Goal: Task Accomplishment & Management: Use online tool/utility

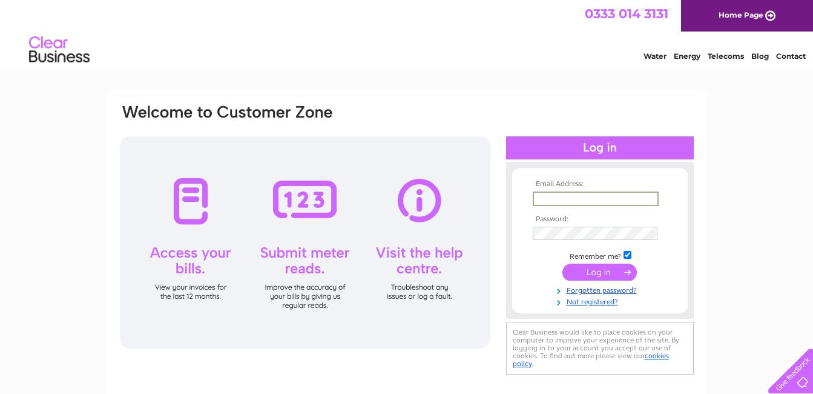
type input "[EMAIL_ADDRESS][DOMAIN_NAME]"
click at [563, 263] on input "submit" at bounding box center [600, 271] width 74 height 17
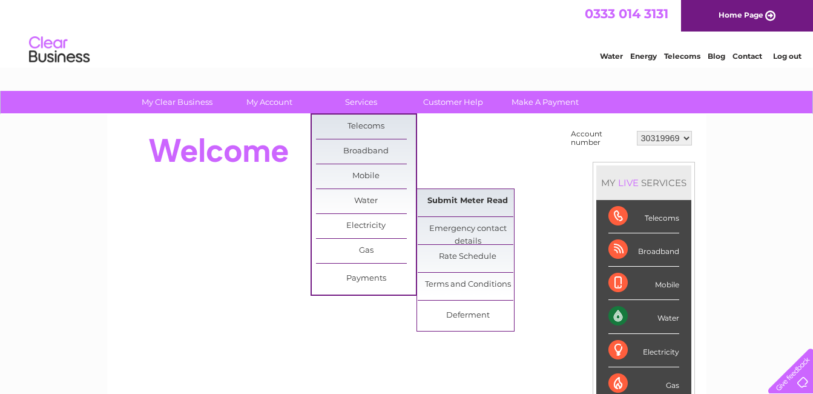
click at [459, 200] on link "Submit Meter Read" at bounding box center [468, 201] width 100 height 24
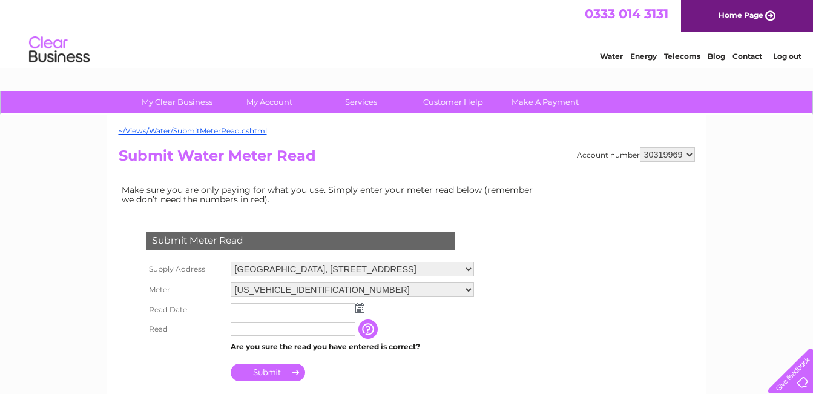
click at [332, 312] on input "text" at bounding box center [293, 309] width 125 height 13
click at [362, 309] on img at bounding box center [361, 308] width 9 height 10
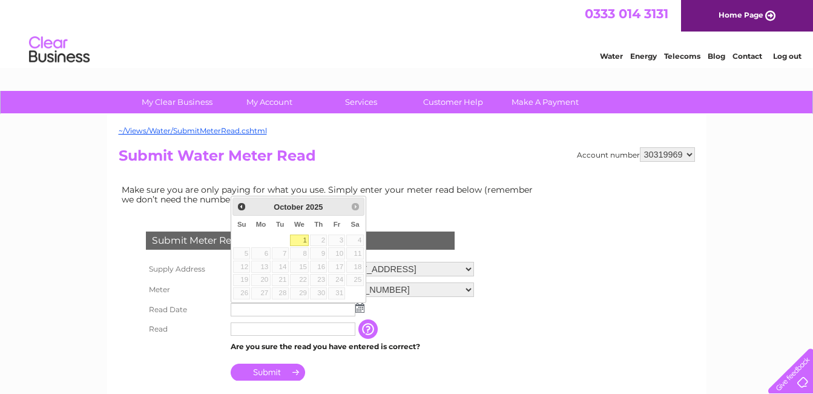
click at [300, 239] on link "1" at bounding box center [299, 240] width 19 height 12
type input "2025/10/01"
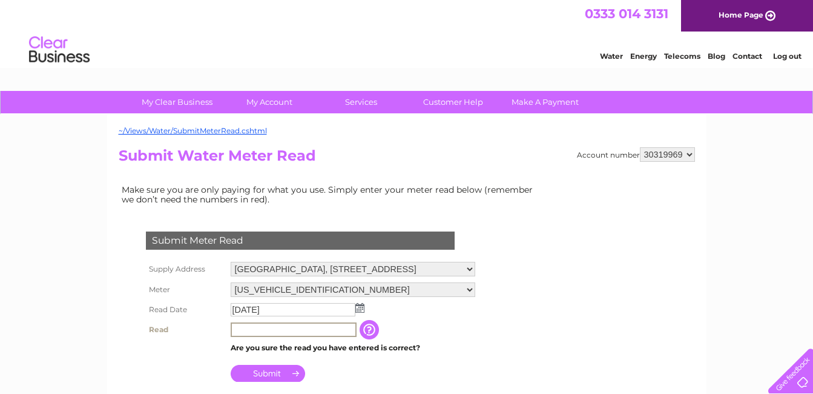
click at [238, 330] on input "text" at bounding box center [294, 329] width 126 height 15
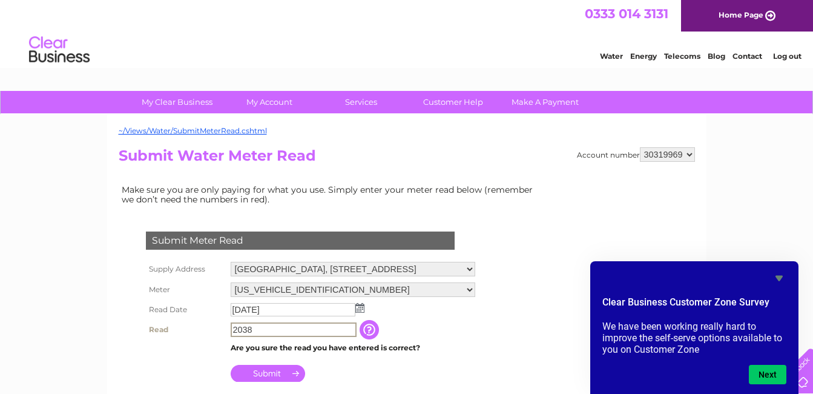
type input "2038"
click at [265, 371] on input "Submit" at bounding box center [268, 373] width 74 height 17
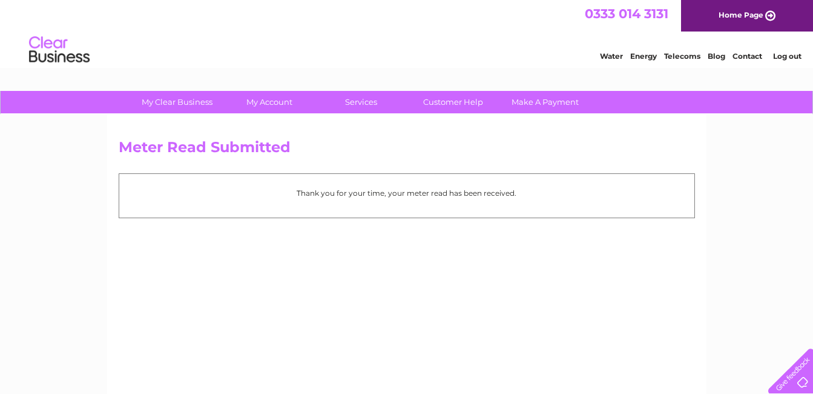
click at [788, 54] on link "Log out" at bounding box center [787, 55] width 28 height 9
